Goal: Transaction & Acquisition: Purchase product/service

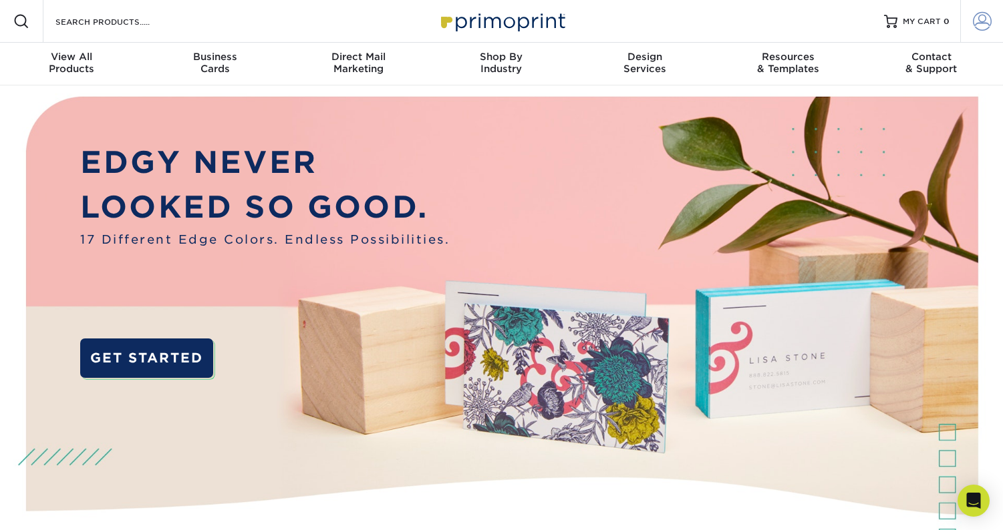
click at [982, 14] on span at bounding box center [982, 21] width 19 height 19
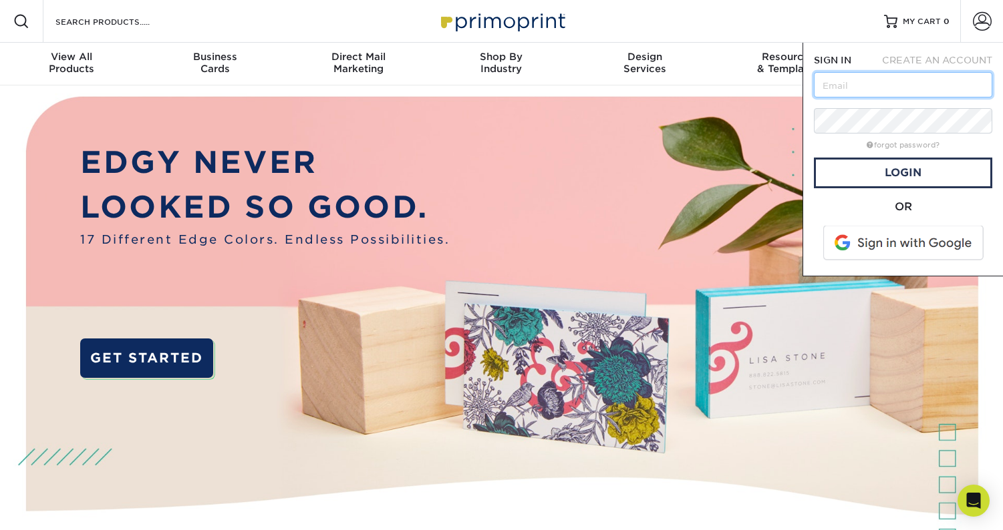
type input "[EMAIL_ADDRESS][DOMAIN_NAME]"
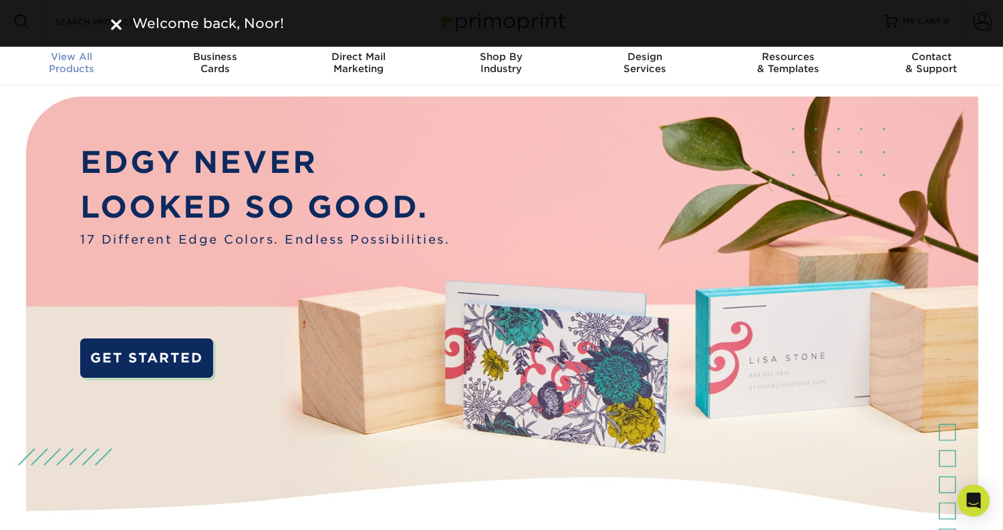
click at [62, 63] on div "View All Products" at bounding box center [71, 63] width 143 height 24
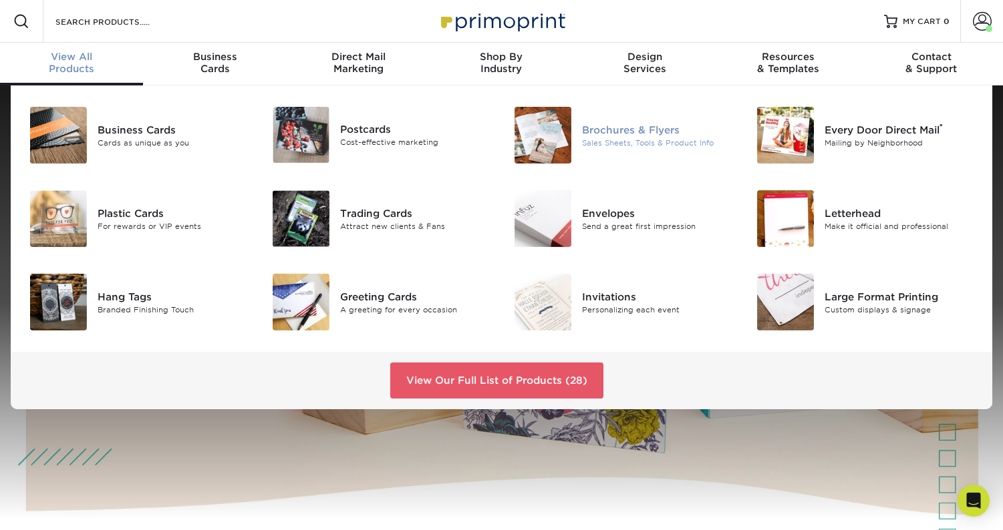
click at [616, 124] on div "Brochures & Flyers" at bounding box center [658, 129] width 152 height 15
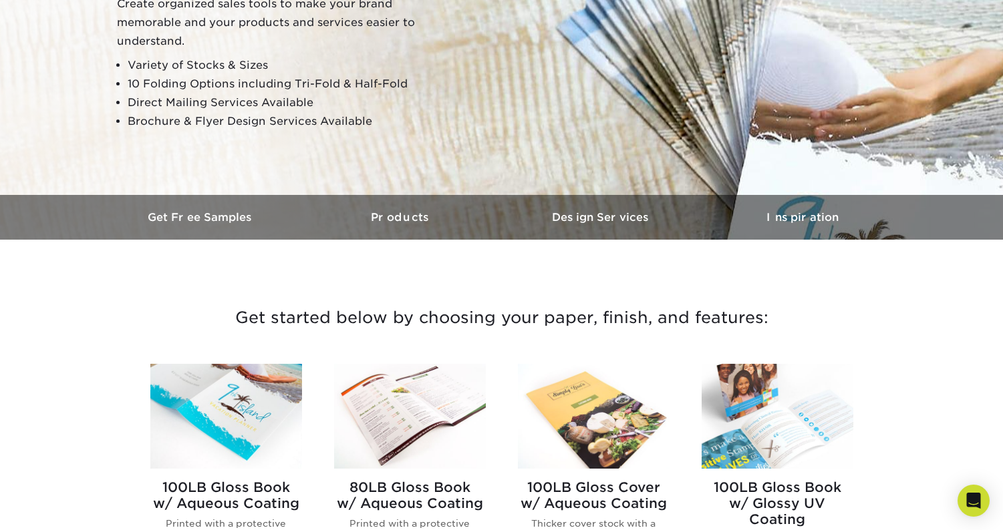
scroll to position [287, 0]
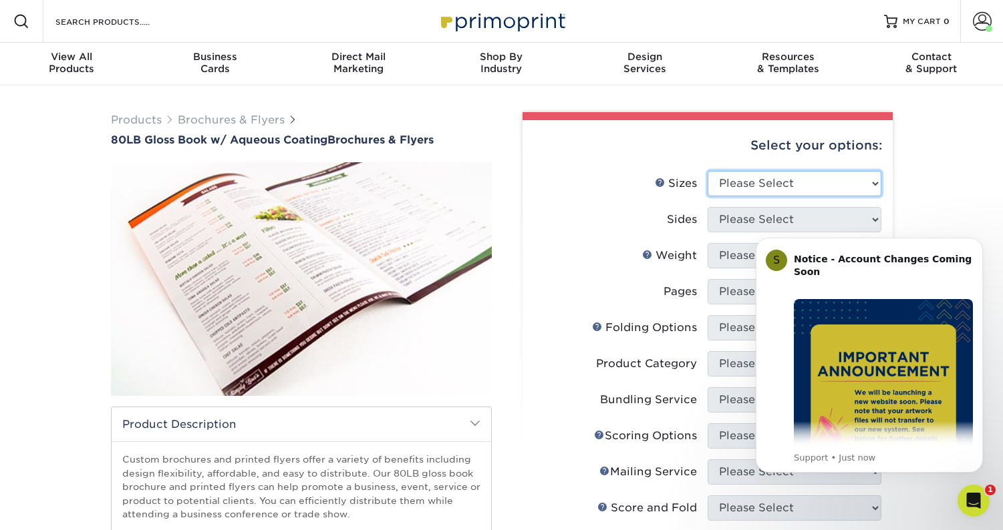
select select "6.00x12.00"
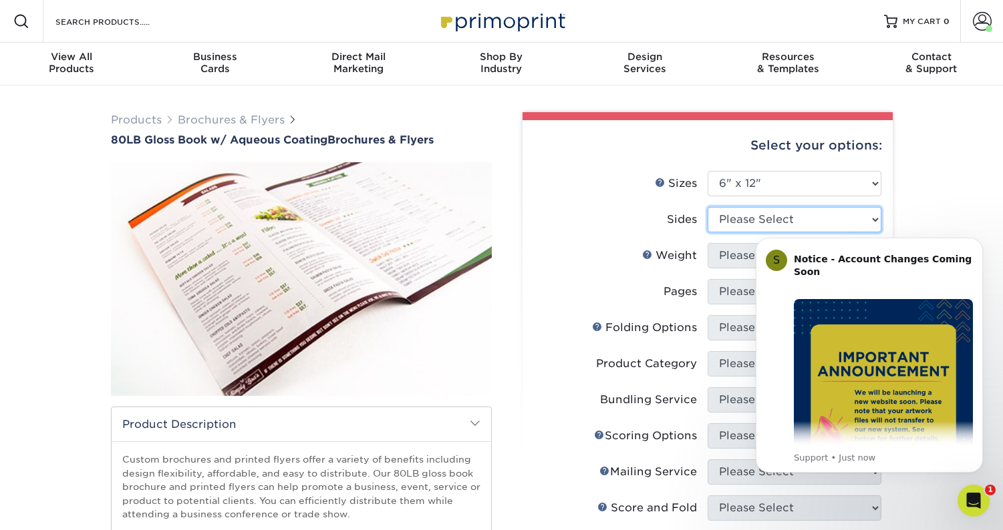
select select "13abbda7-1d64-4f25-8bb2-c179b224825d"
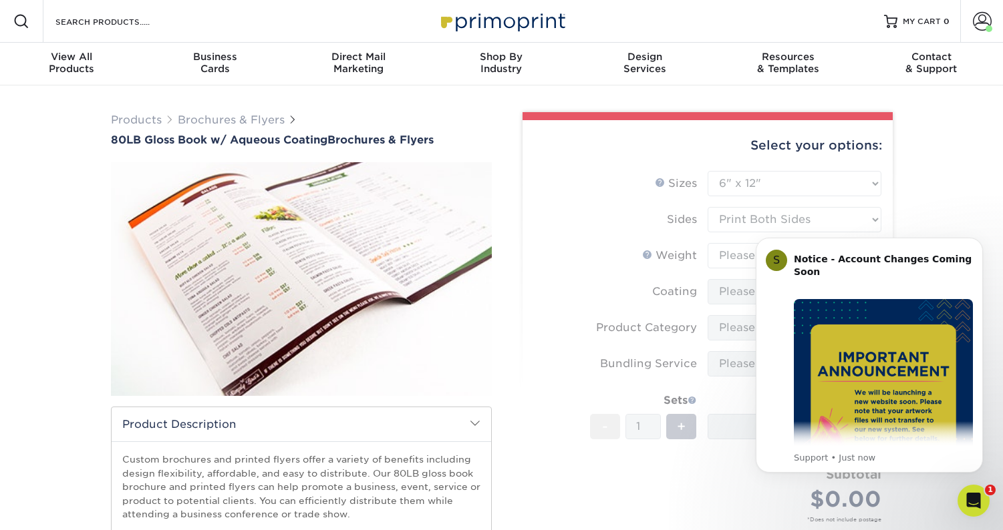
click at [733, 256] on form "Sizes Help Sizes Please Select 3.67" x 8.5" 3.67" x 8.5" 4" x 6" 4" x 8.5" 4" x…" at bounding box center [707, 362] width 349 height 383
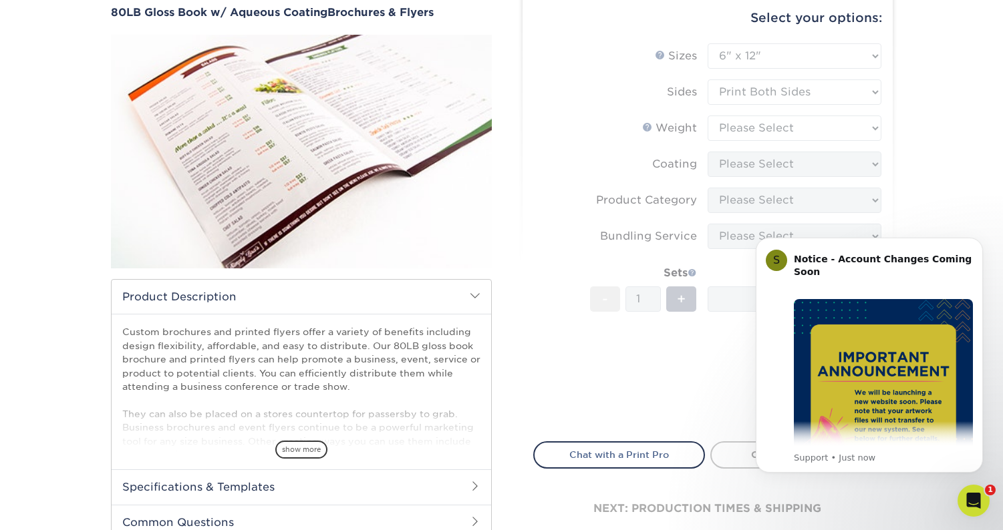
scroll to position [148, 0]
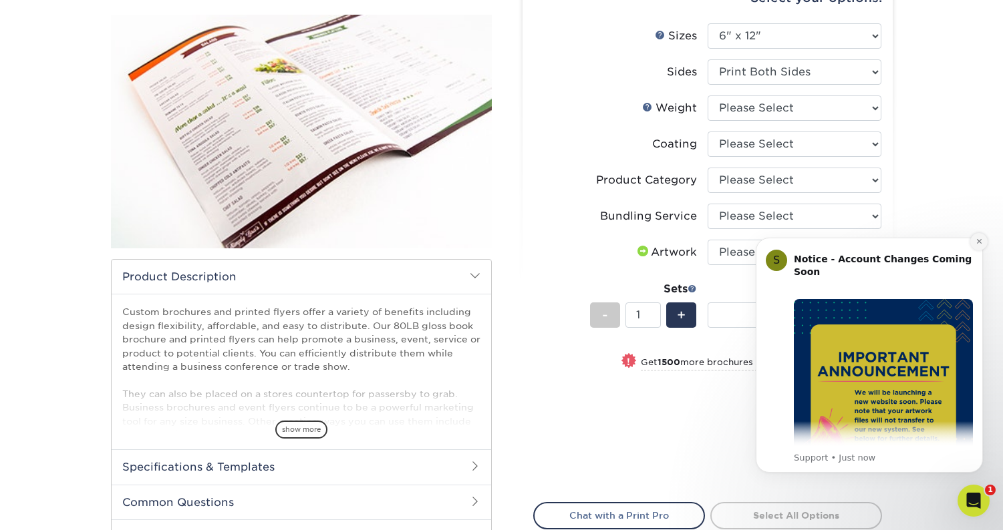
click at [983, 241] on button "Dismiss notification" at bounding box center [978, 241] width 17 height 17
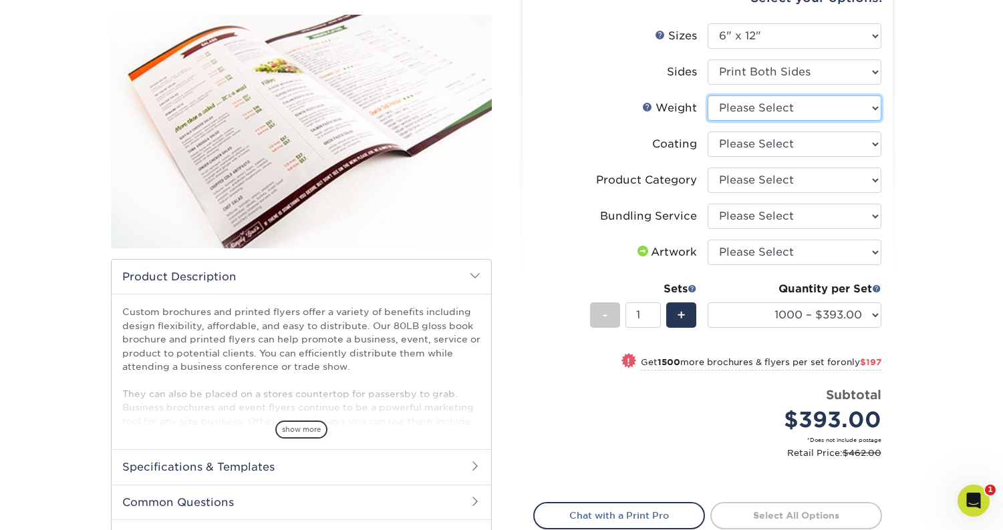
select select "80LB"
click at [734, 141] on form "Sizes Help Sizes Please Select 3.67" x 8.5" 3.67" x 8.5" 4" x 6" 4" x 8.5" 4" x…" at bounding box center [707, 255] width 349 height 464
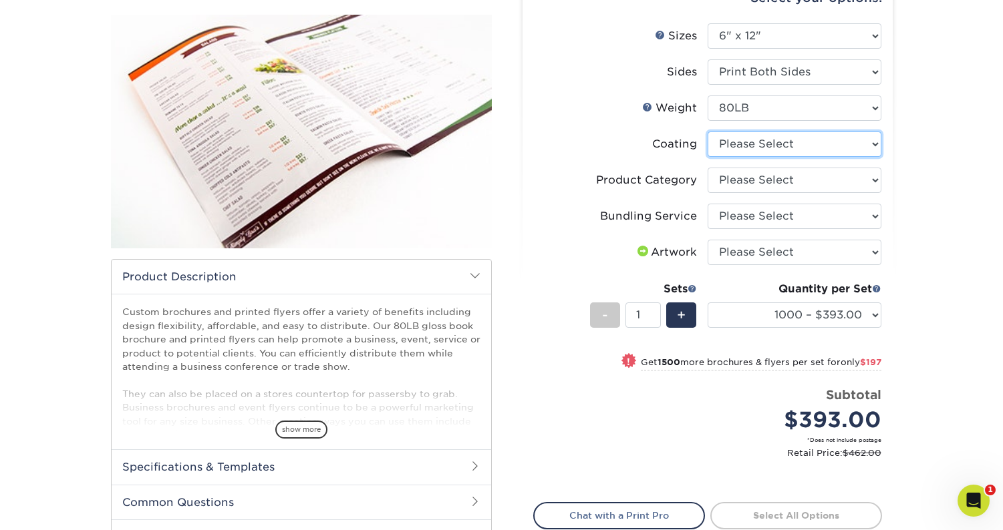
select select "d41dab50-ff65-4f4f-bb17-2afe4d36ae33"
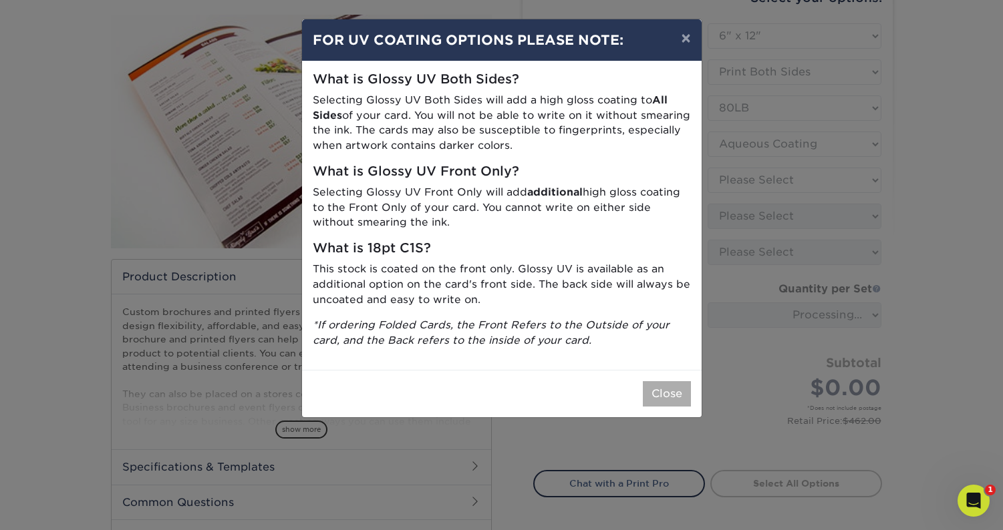
click at [683, 381] on button "Close" at bounding box center [667, 393] width 48 height 25
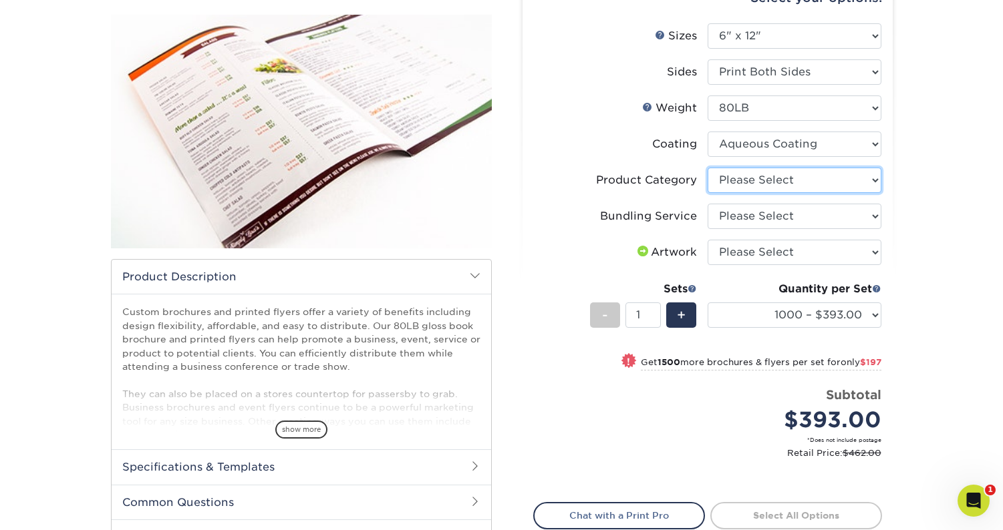
select select "1a668080-6b7c-4174-b399-2c3833b27ef4"
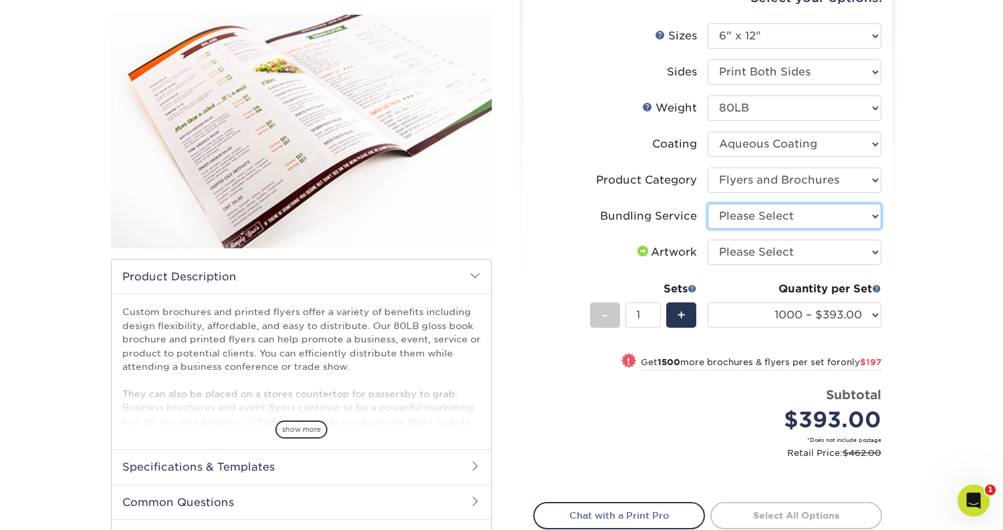
select select "58689abb-25c0-461c-a4c3-a80b627d6649"
select select "upload"
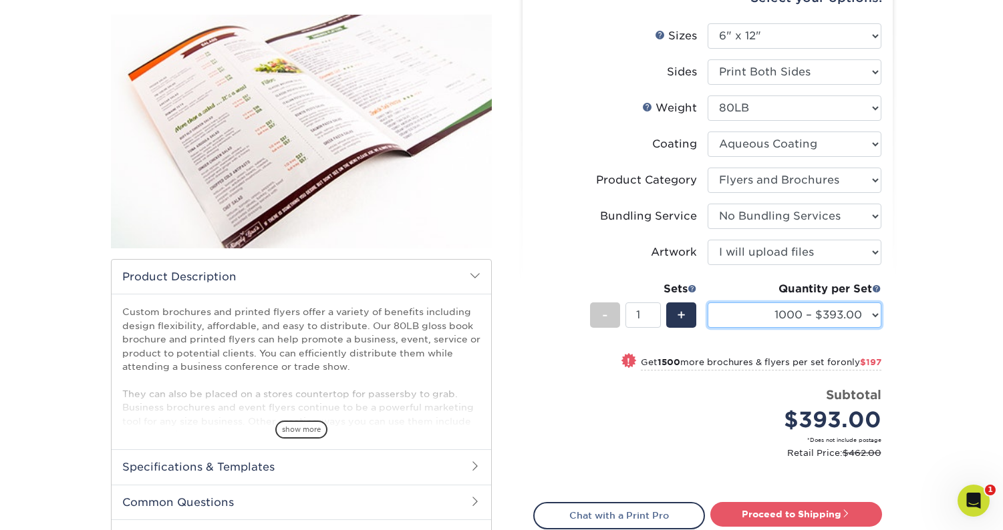
select select "5000 – $1025.00"
click at [933, 303] on div "Products Brochures & Flyers 80LB Gloss Book w/ Aqueous Coating Brochures & Flye…" at bounding box center [501, 298] width 1003 height 720
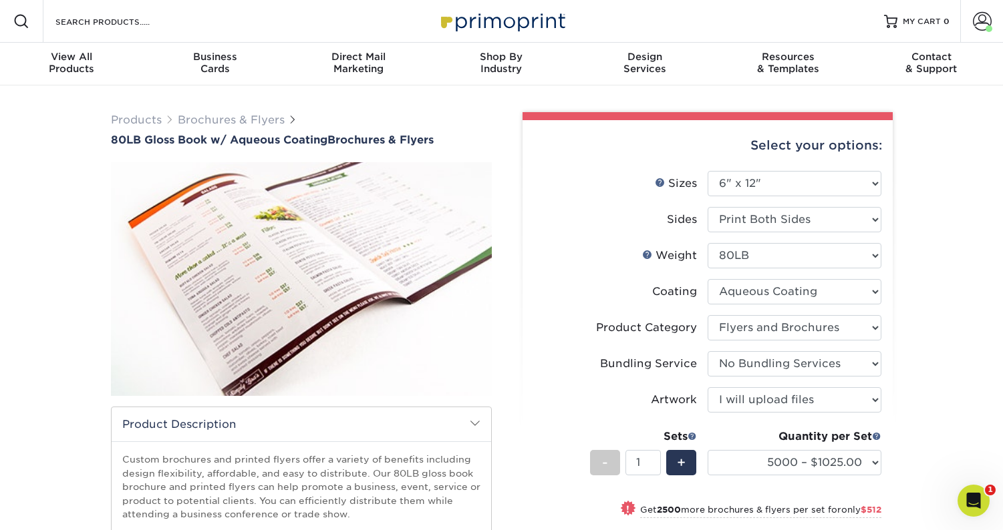
scroll to position [0, 0]
click at [446, 27] on img at bounding box center [502, 21] width 134 height 29
